Goal: Task Accomplishment & Management: Manage account settings

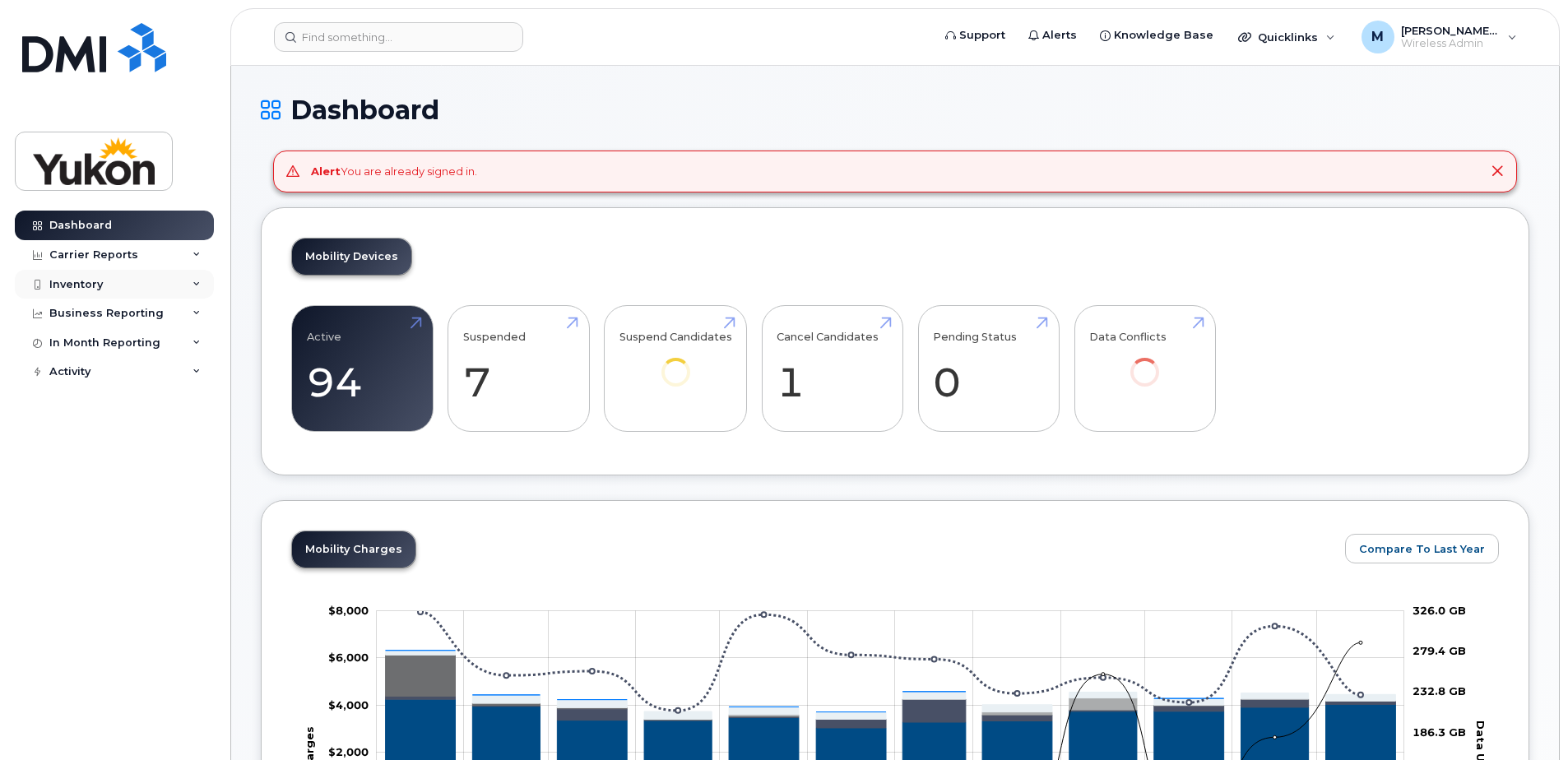
click at [98, 285] on div "Inventory" at bounding box center [76, 284] width 53 height 13
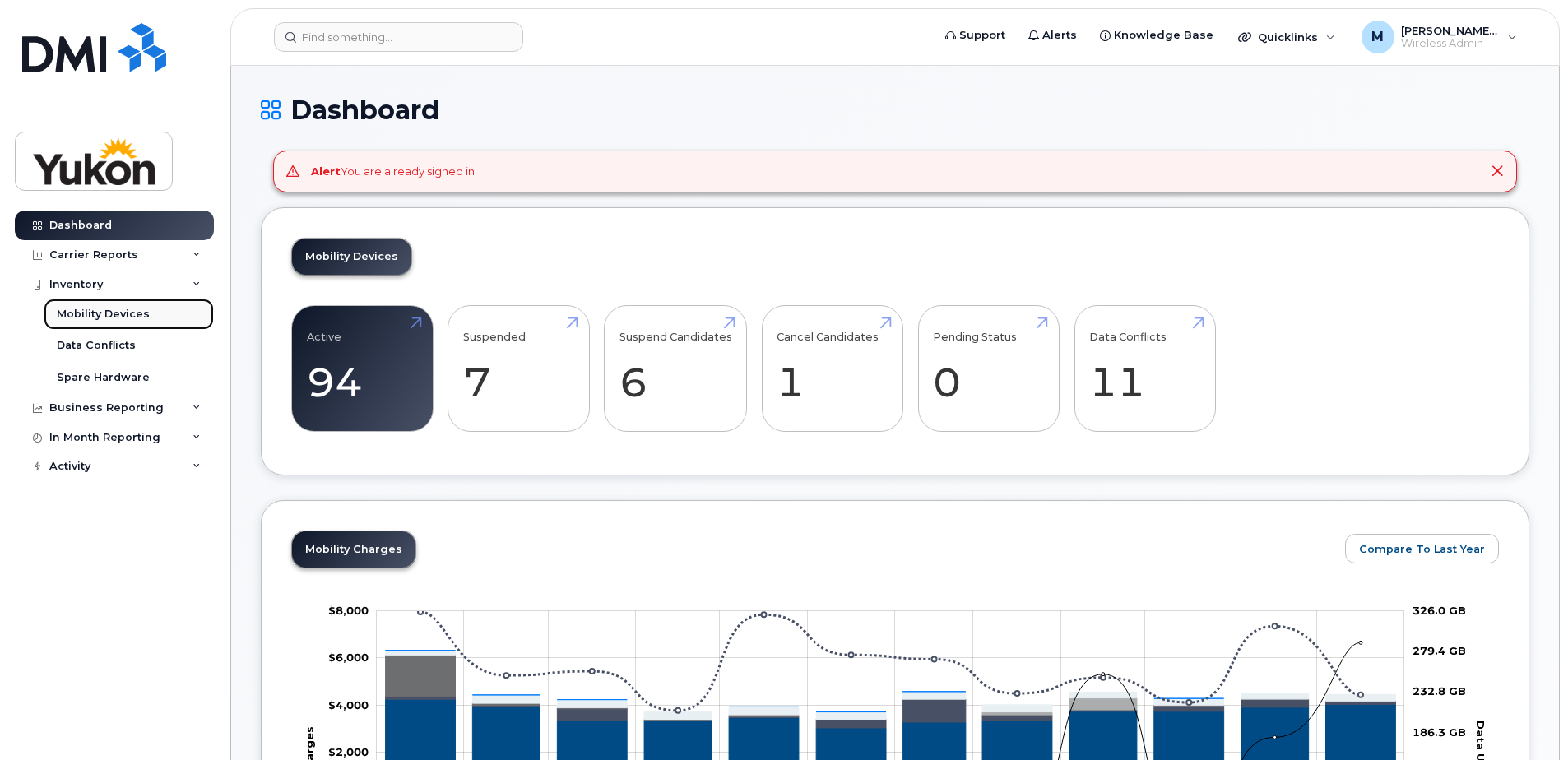
click at [109, 315] on div "Mobility Devices" at bounding box center [103, 314] width 93 height 15
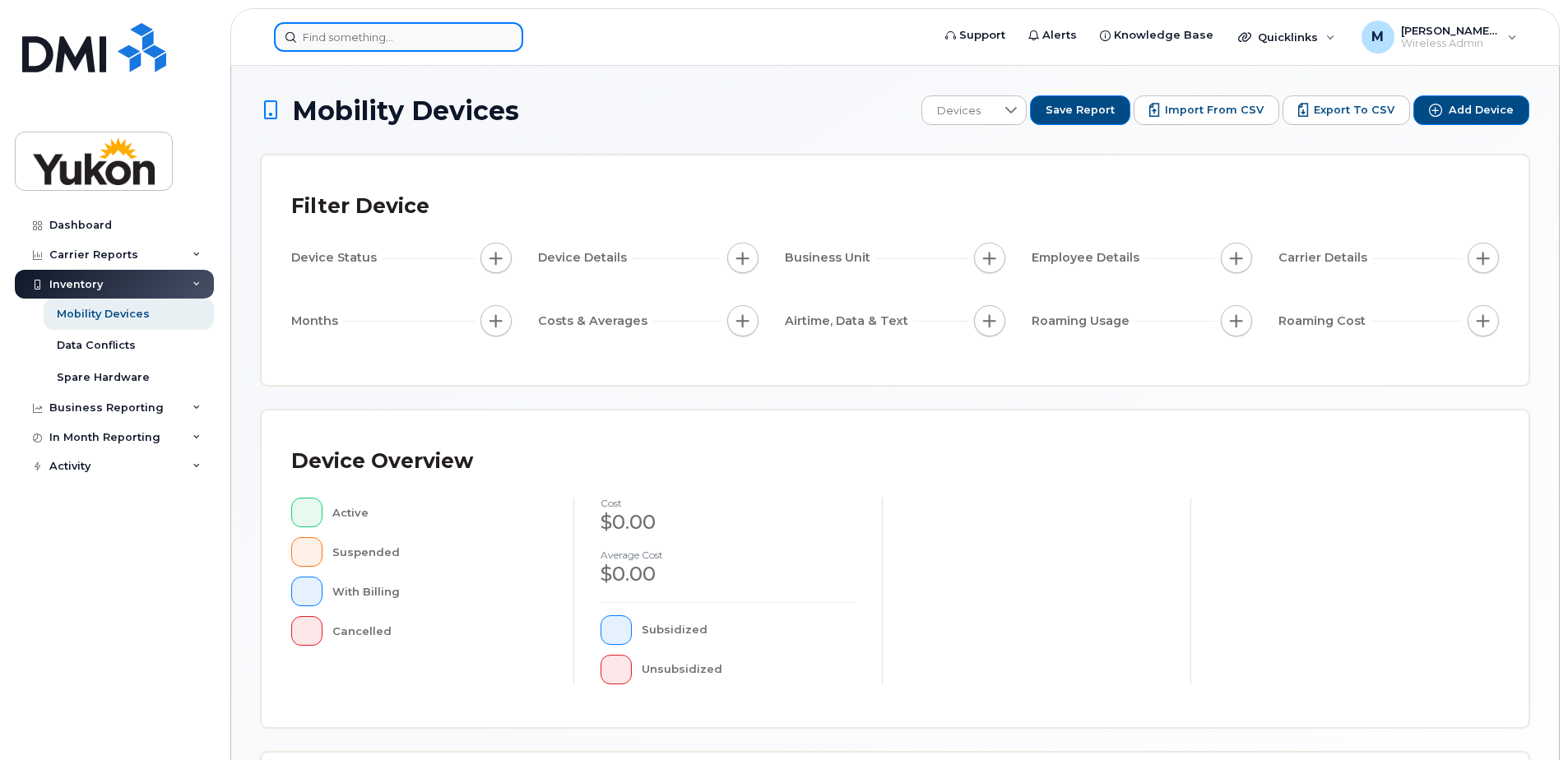
click at [400, 34] on input at bounding box center [399, 37] width 250 height 30
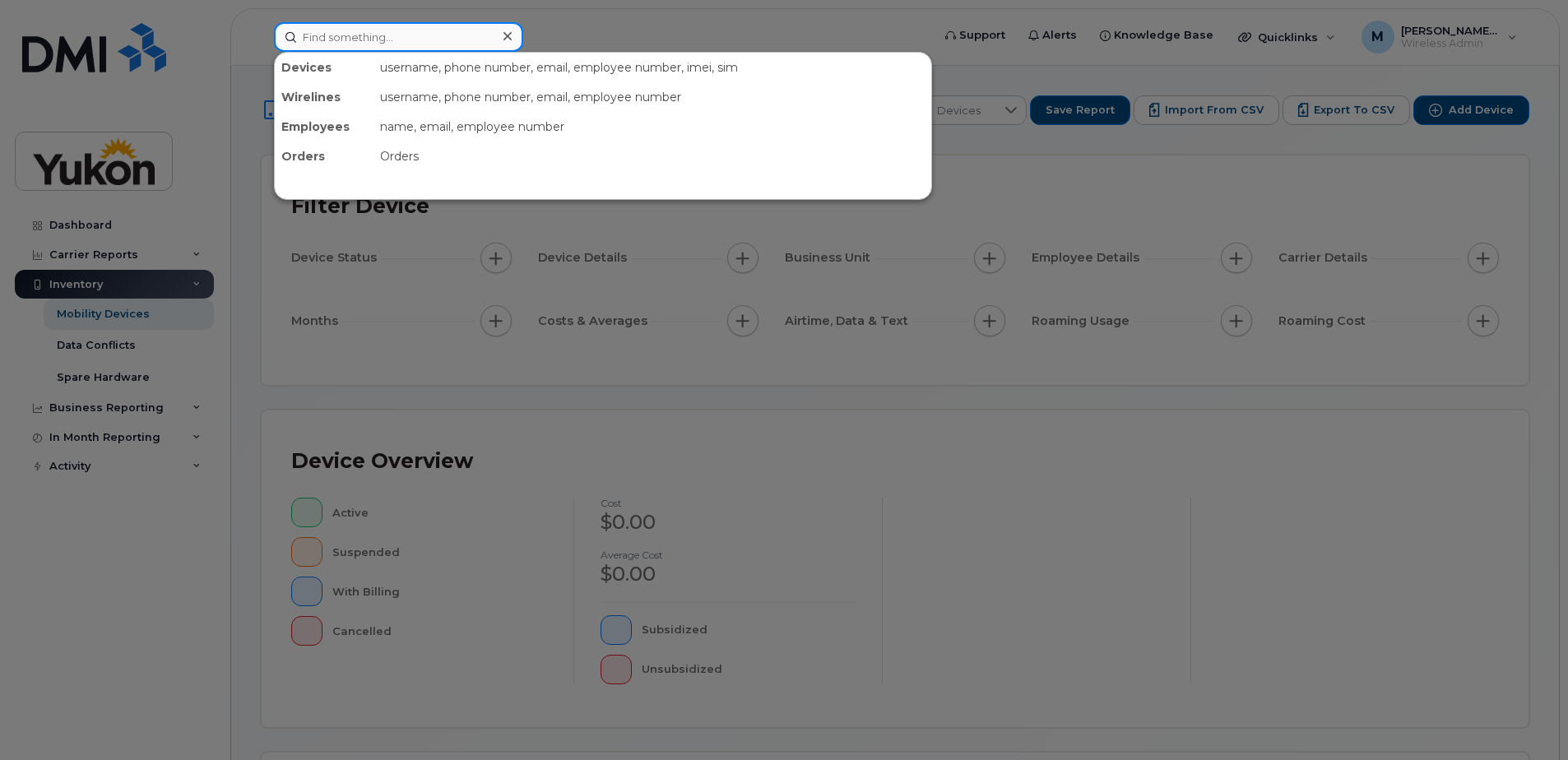
paste input "18673321004"
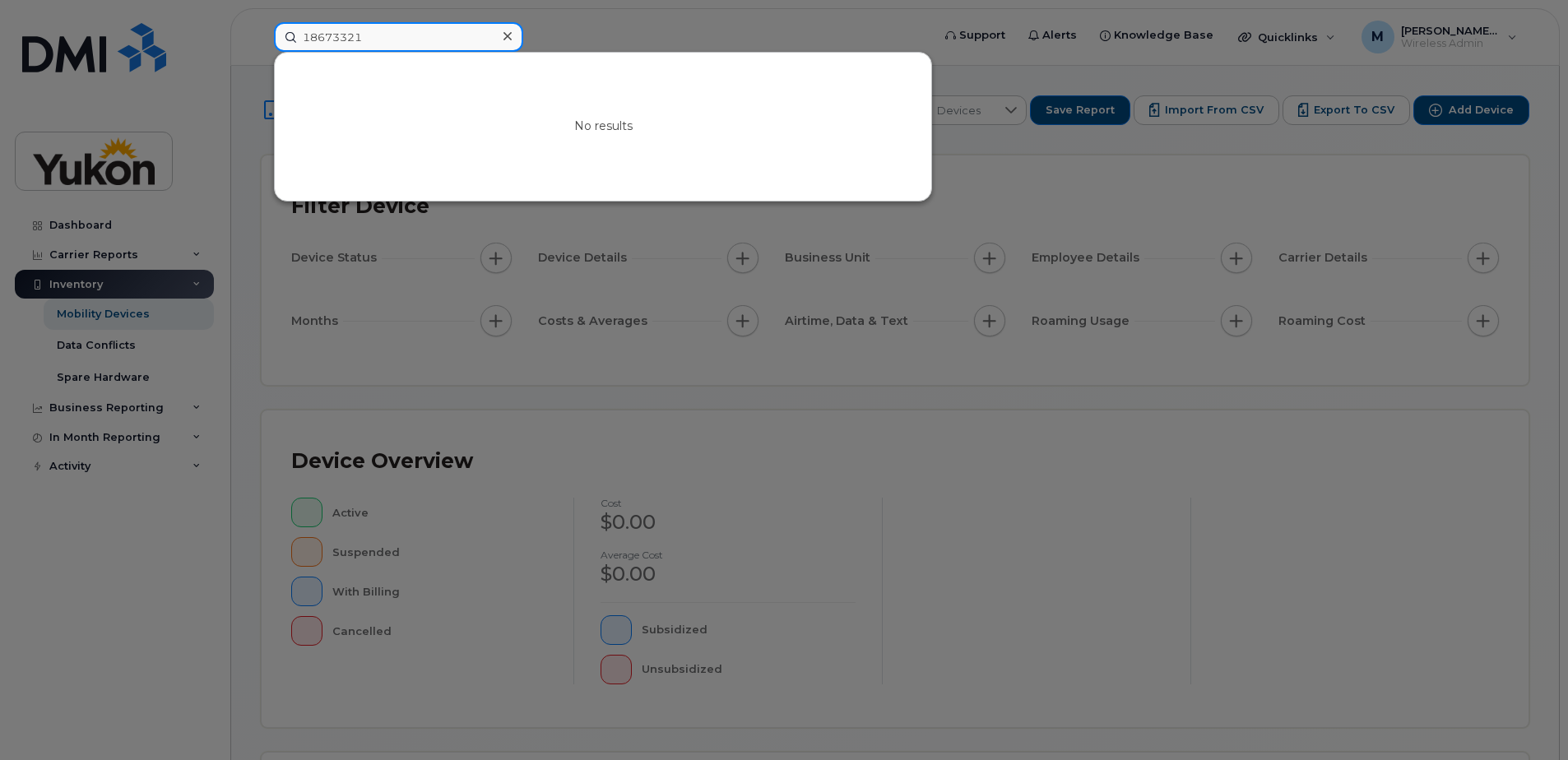
click at [302, 37] on input "18673321" at bounding box center [399, 37] width 250 height 30
click at [309, 37] on input "18673321" at bounding box center [399, 37] width 250 height 30
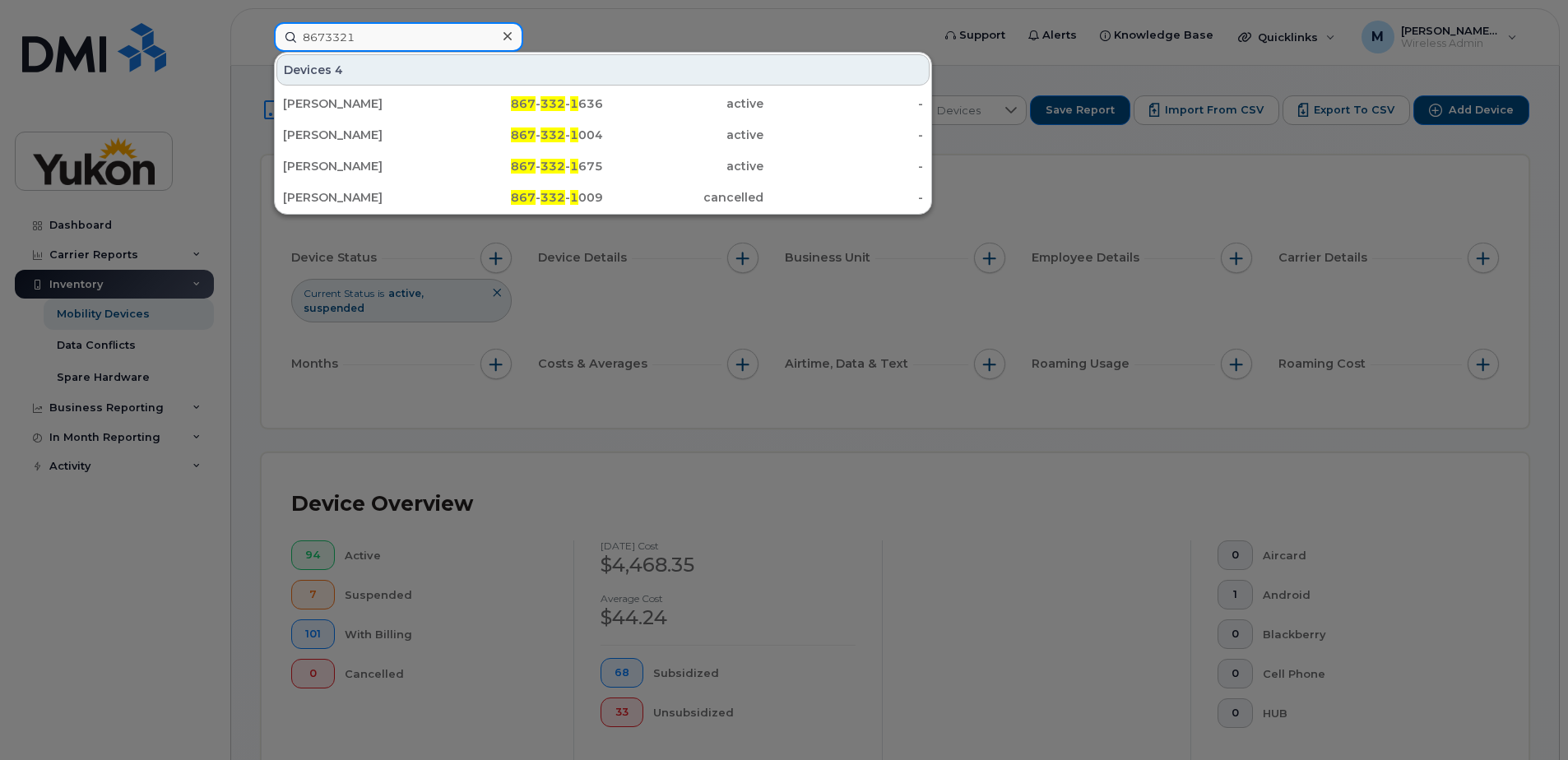
click at [400, 42] on input "8673321" at bounding box center [399, 37] width 250 height 30
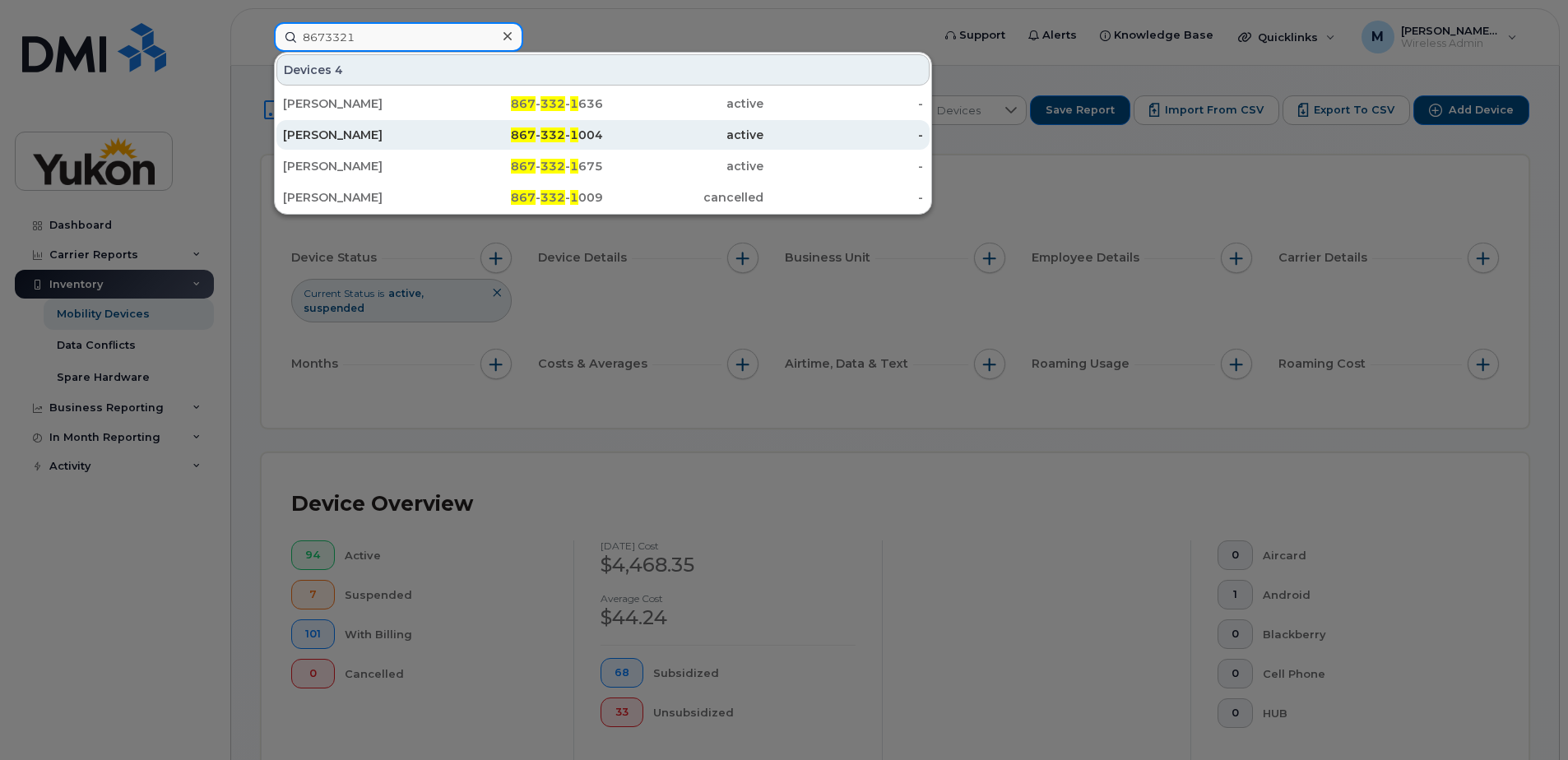
type input "8673321"
click at [419, 127] on div "[PERSON_NAME]" at bounding box center [364, 135] width 160 height 30
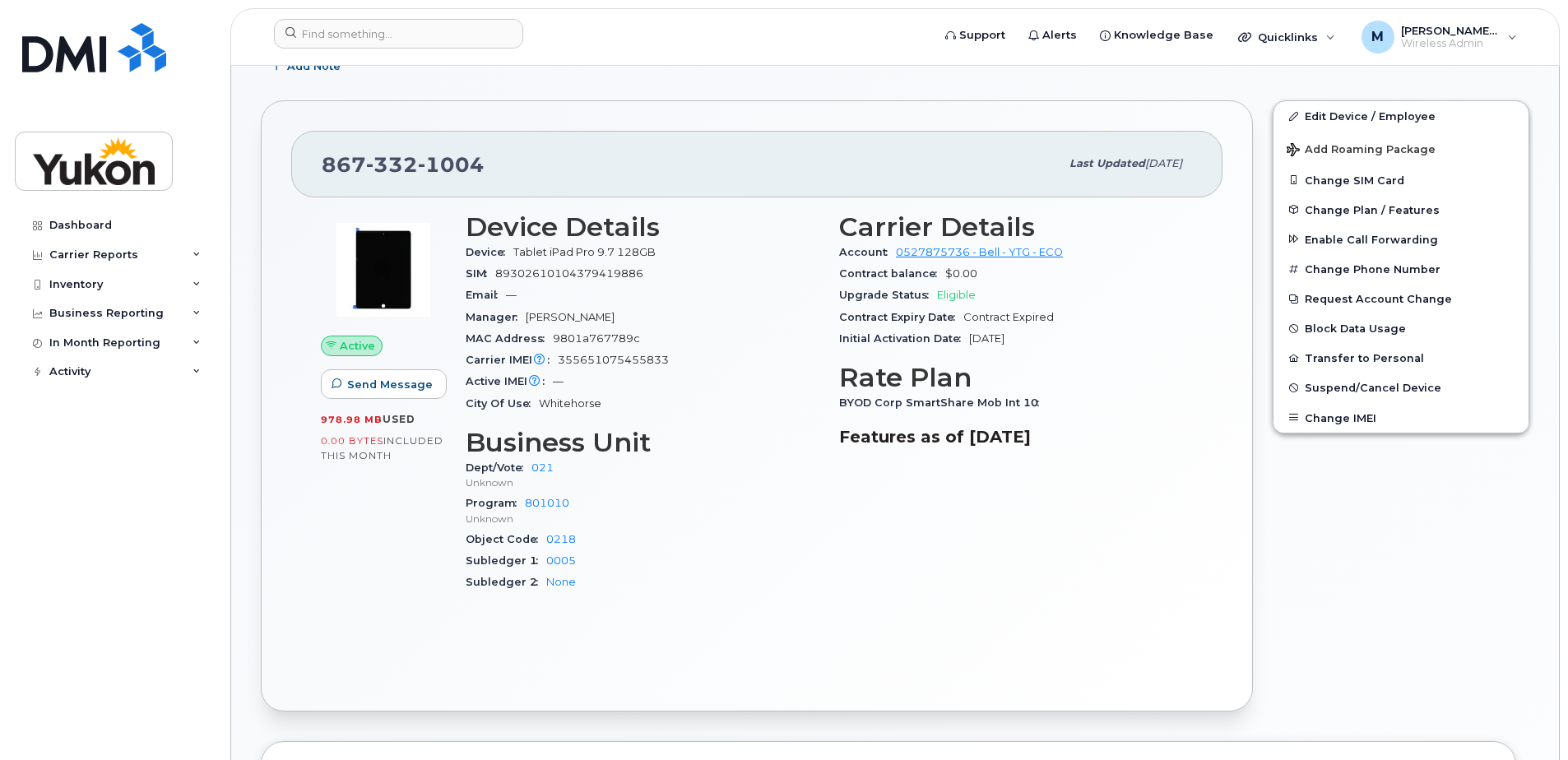
scroll to position [314, 0]
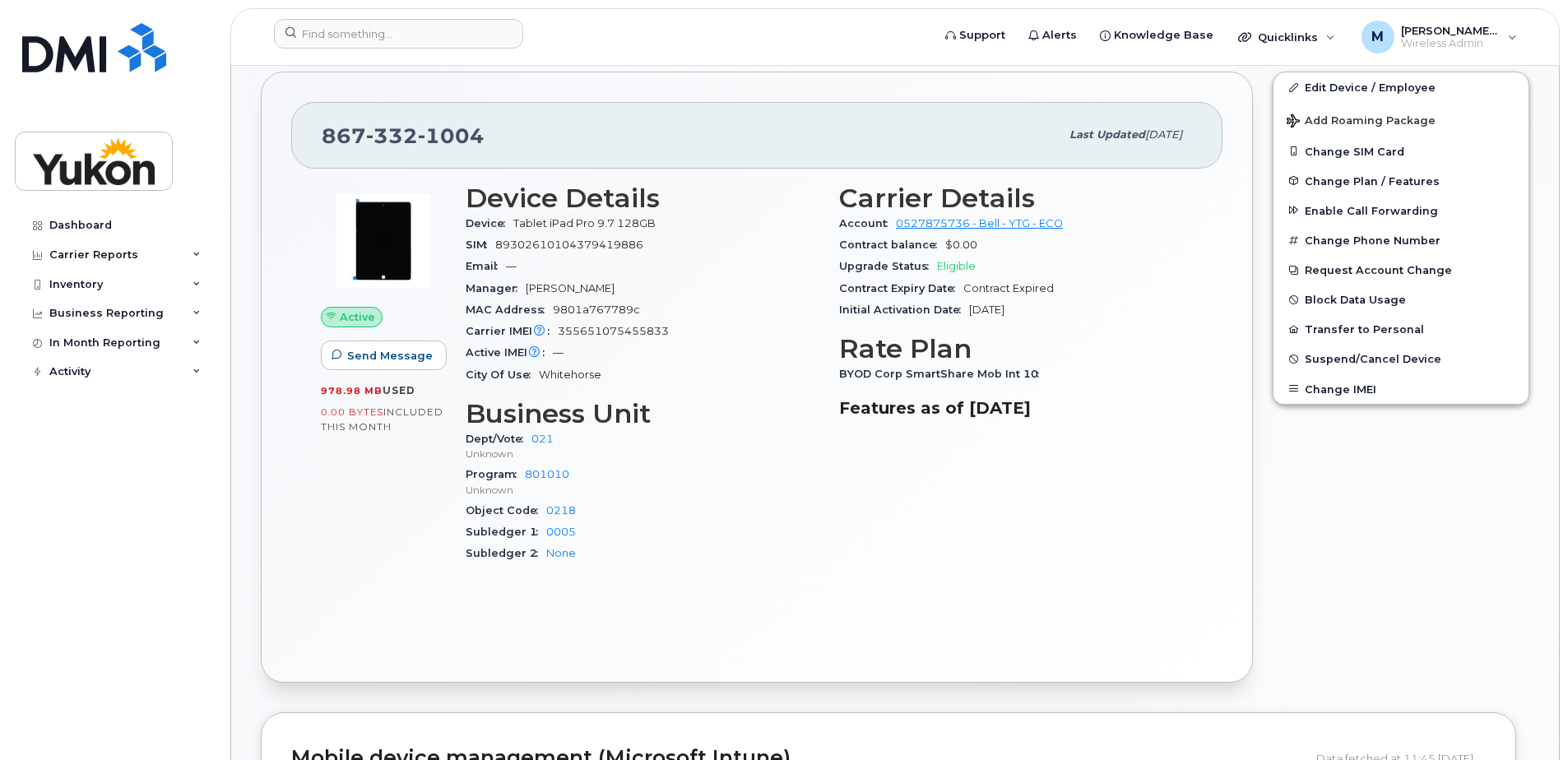
click at [610, 328] on span "355651075455833" at bounding box center [613, 331] width 111 height 12
drag, startPoint x: 610, startPoint y: 328, endPoint x: 636, endPoint y: 340, distance: 28.6
click at [636, 340] on div "Carrier IMEI Carrier IMEI is reported during the last billing cycle or change o…" at bounding box center [642, 332] width 354 height 22
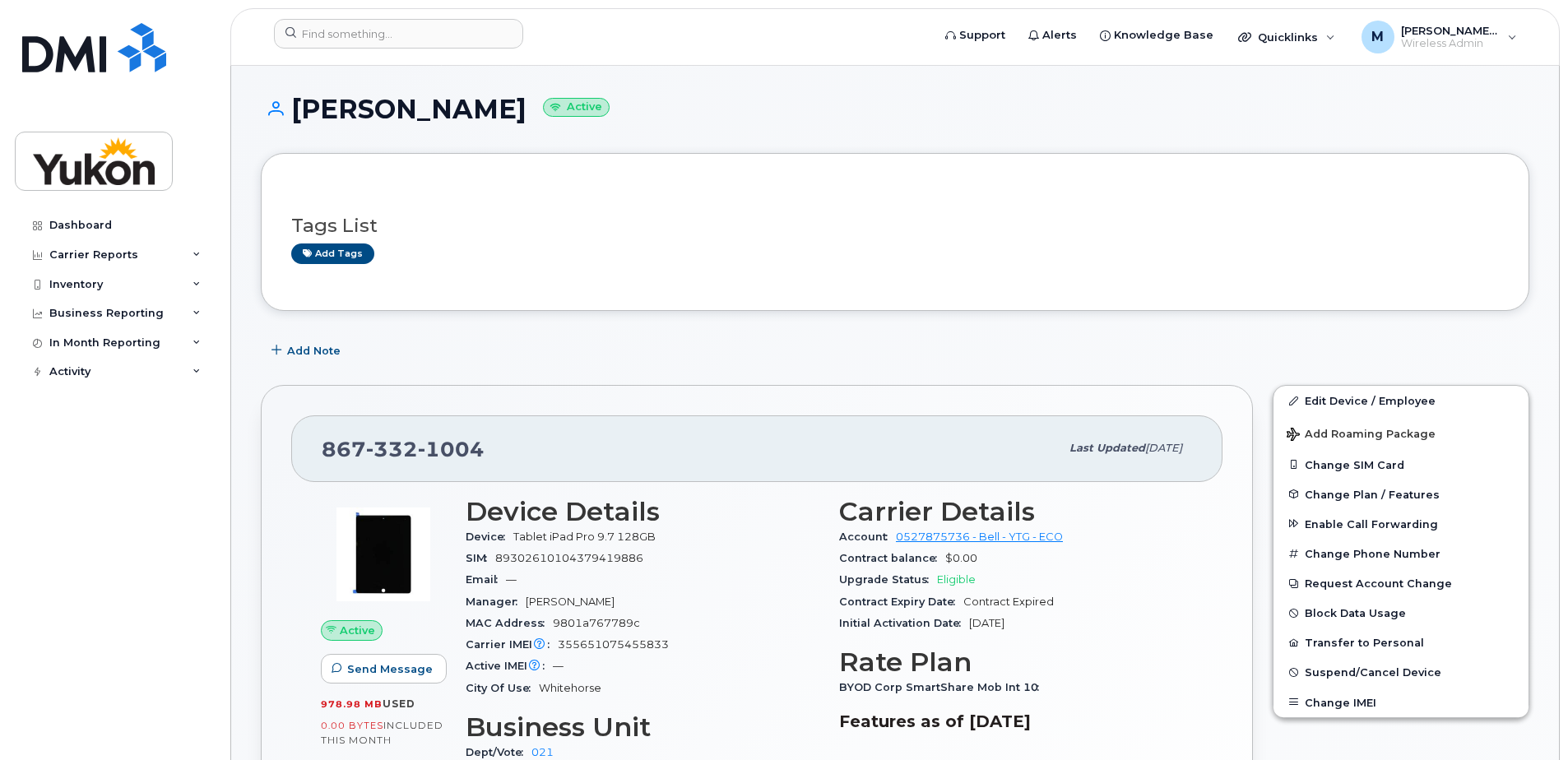
scroll to position [0, 0]
click at [1326, 400] on link "Edit Device / Employee" at bounding box center [1400, 401] width 255 height 30
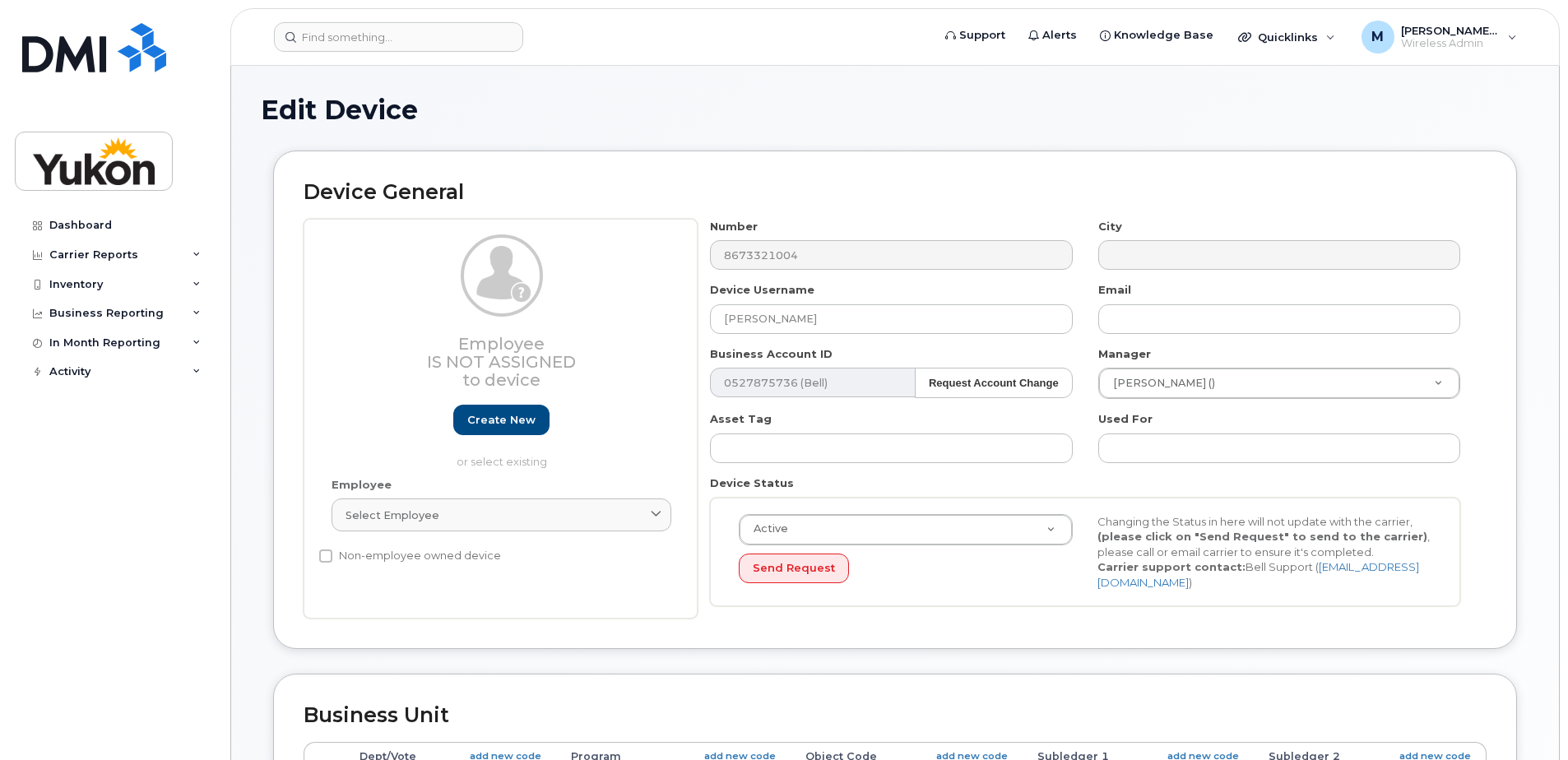
select select "33500007"
select select "33497282"
select select "33507478"
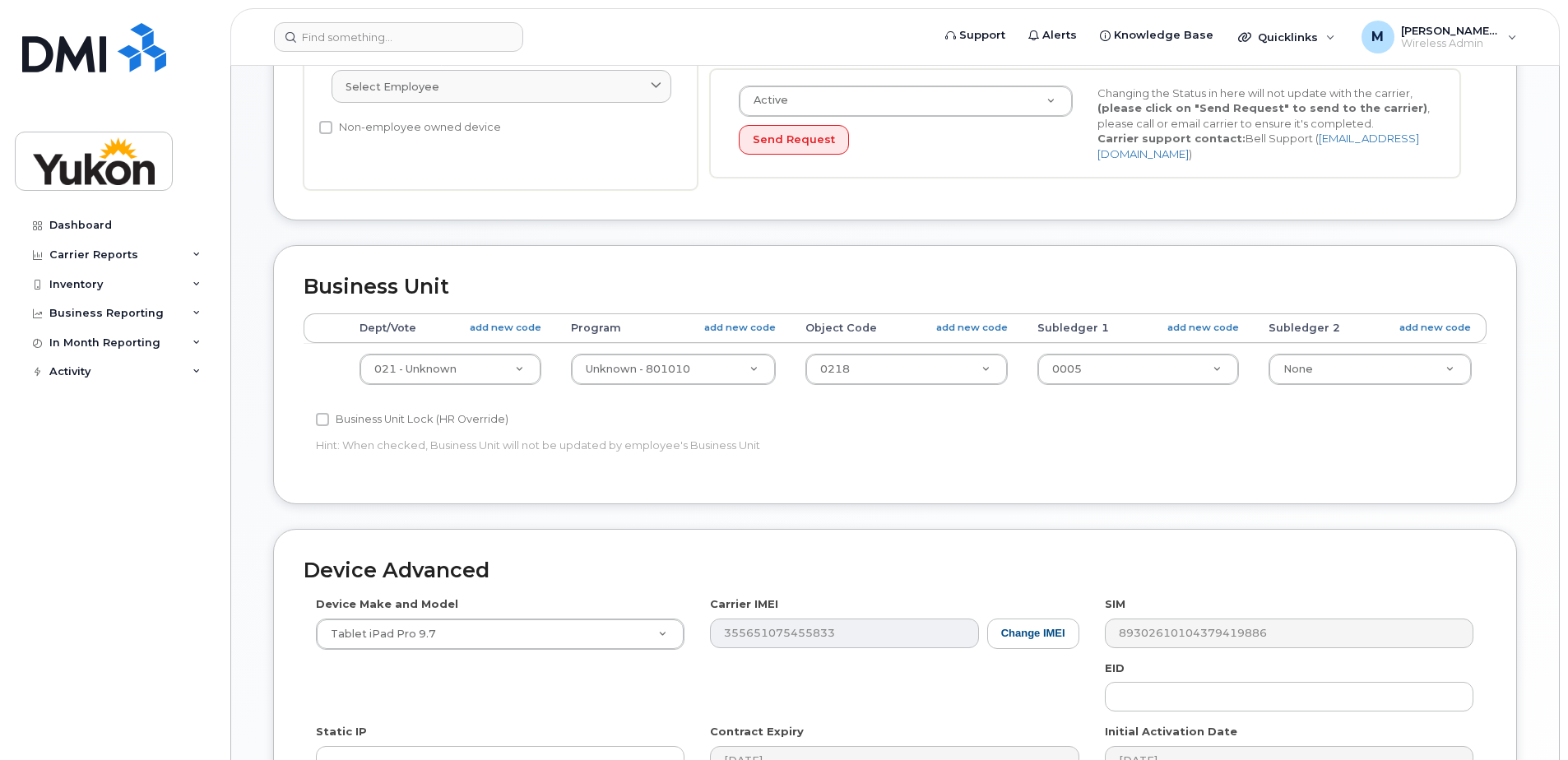
scroll to position [576, 0]
